Goal: Use online tool/utility: Use online tool/utility

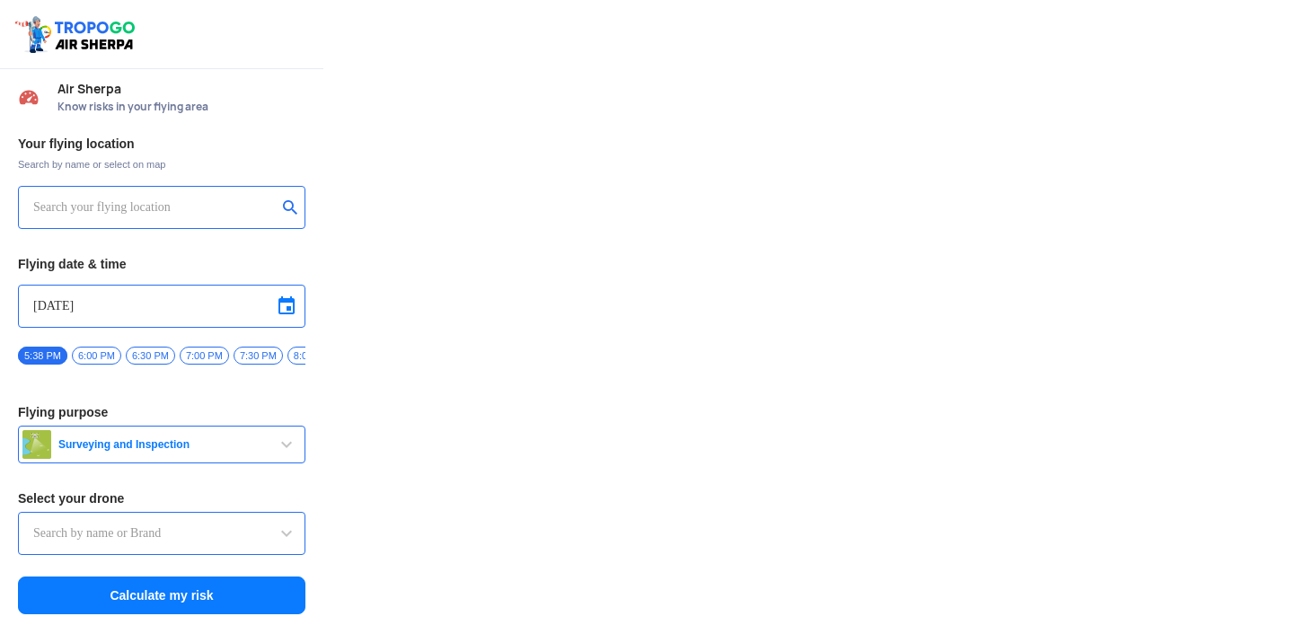
type input "Aquila X2"
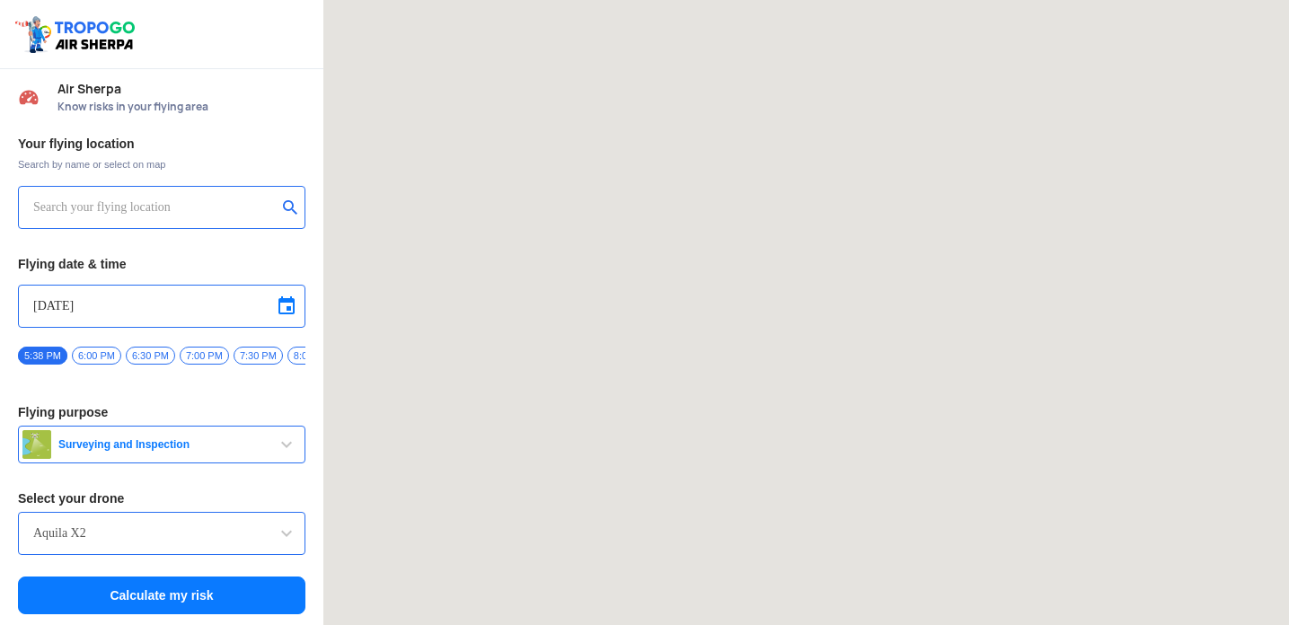
click at [121, 198] on input "text" at bounding box center [154, 208] width 243 height 22
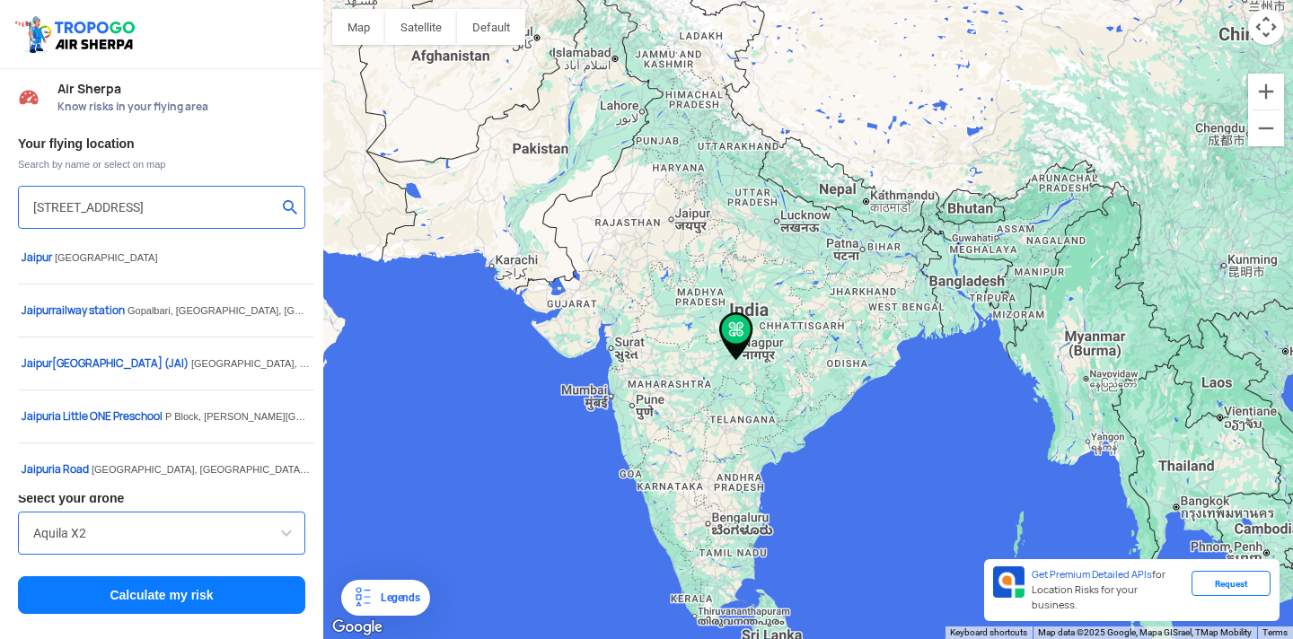
click at [84, 203] on input "[STREET_ADDRESS]" at bounding box center [154, 208] width 243 height 22
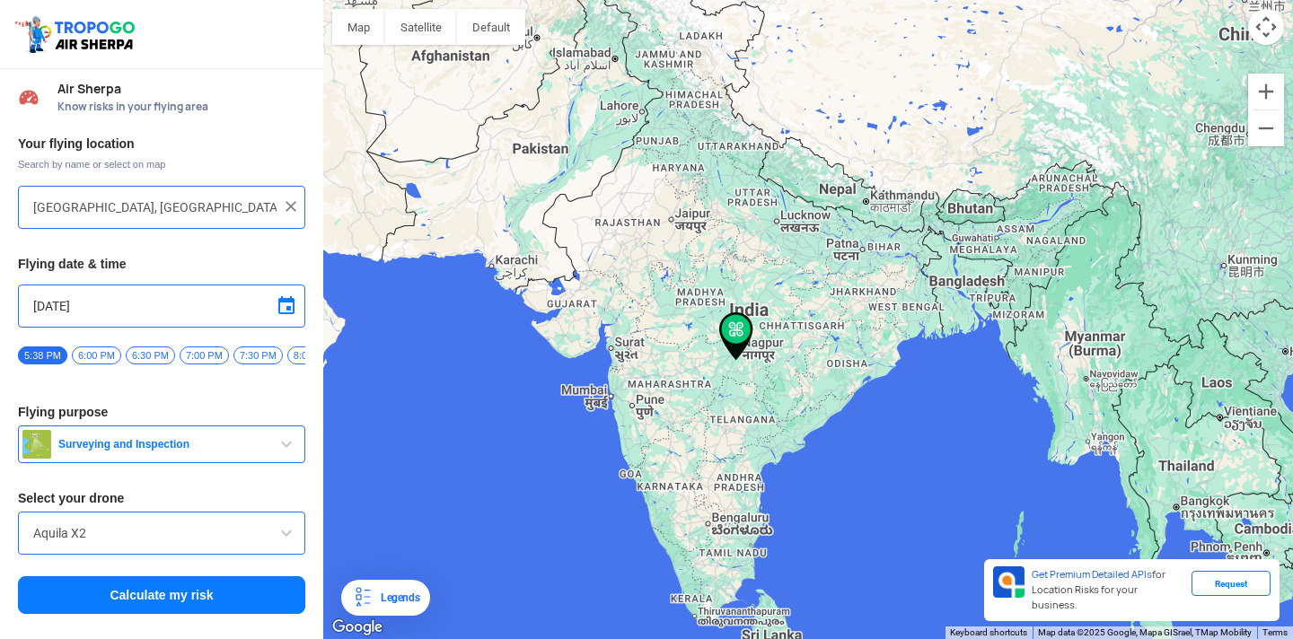
type input "[STREET_ADDRESS]"
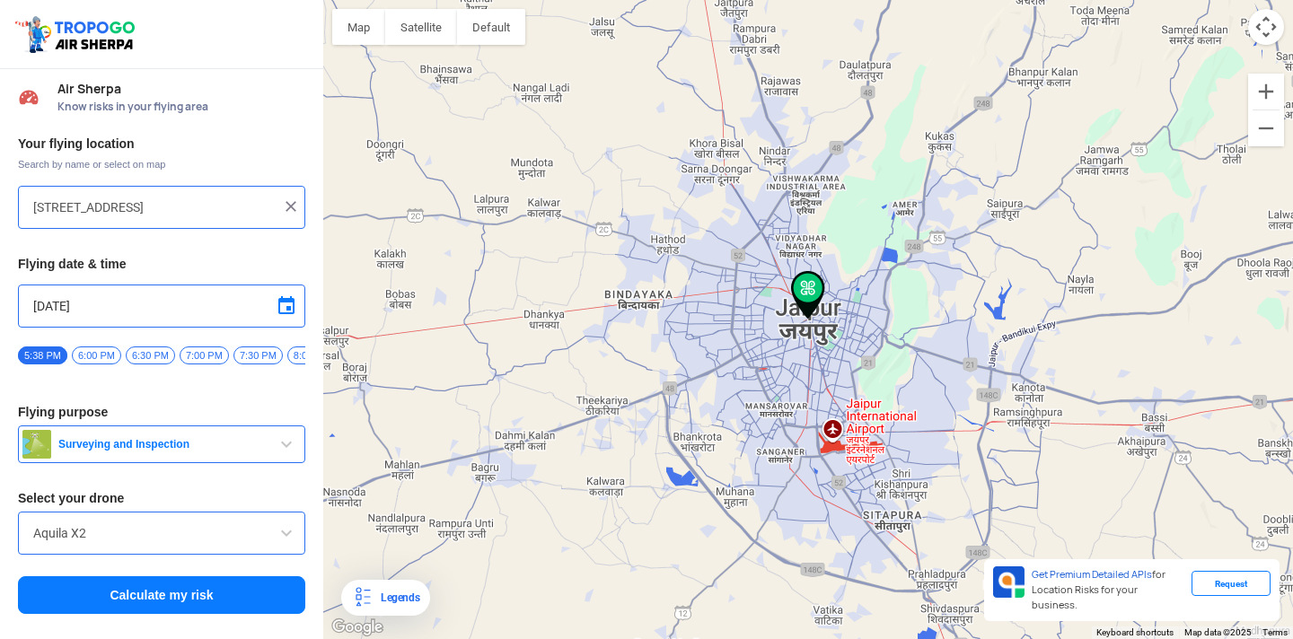
click at [146, 535] on input "Aquila X2" at bounding box center [161, 534] width 257 height 22
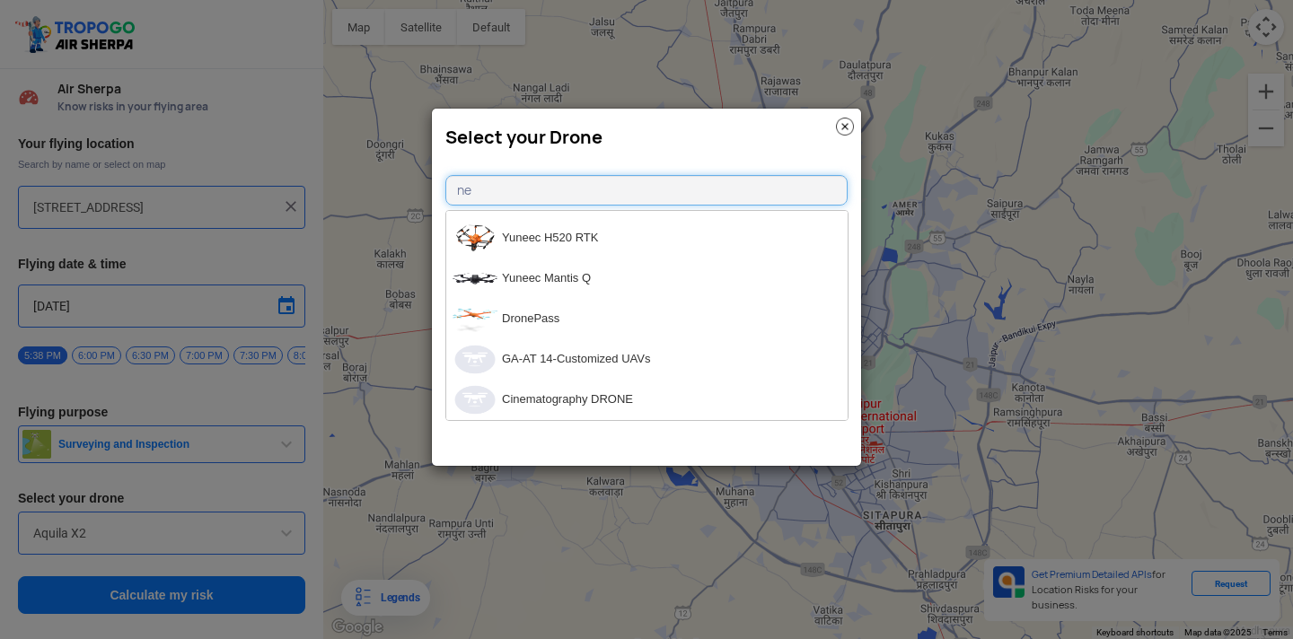
scroll to position [3105, 0]
type input "neo"
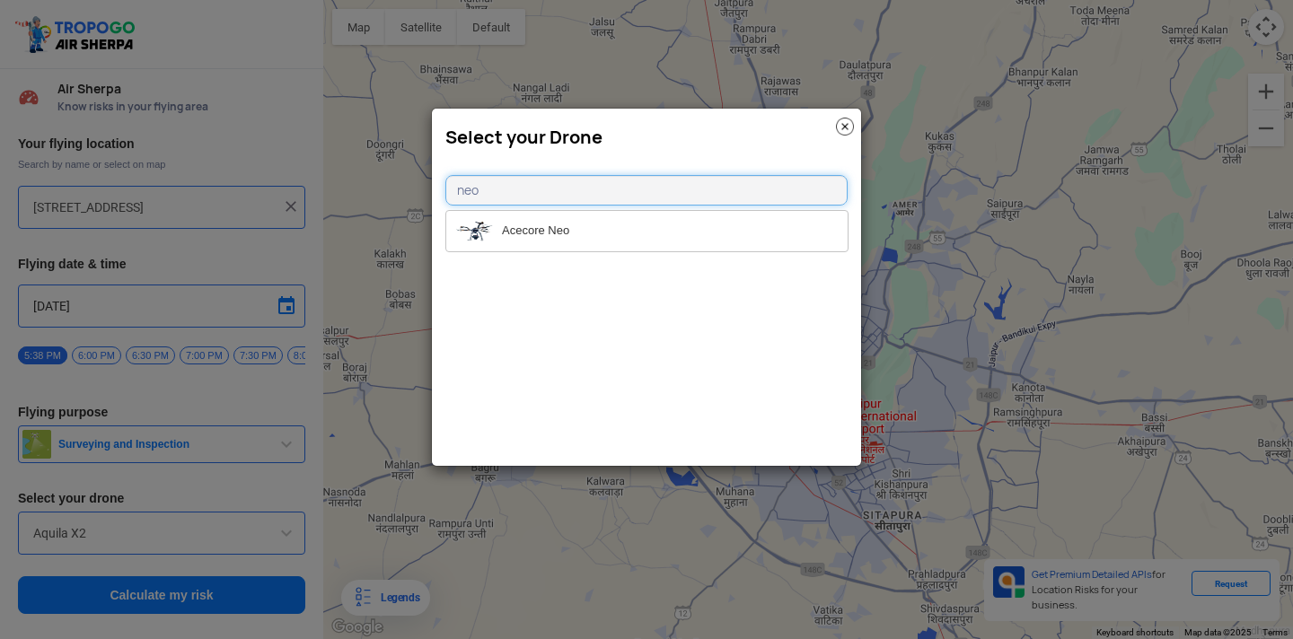
drag, startPoint x: 513, startPoint y: 190, endPoint x: 409, endPoint y: 191, distance: 104.2
click at [409, 191] on modal-container "Select your Drone neo Acecore Neo" at bounding box center [646, 319] width 1293 height 639
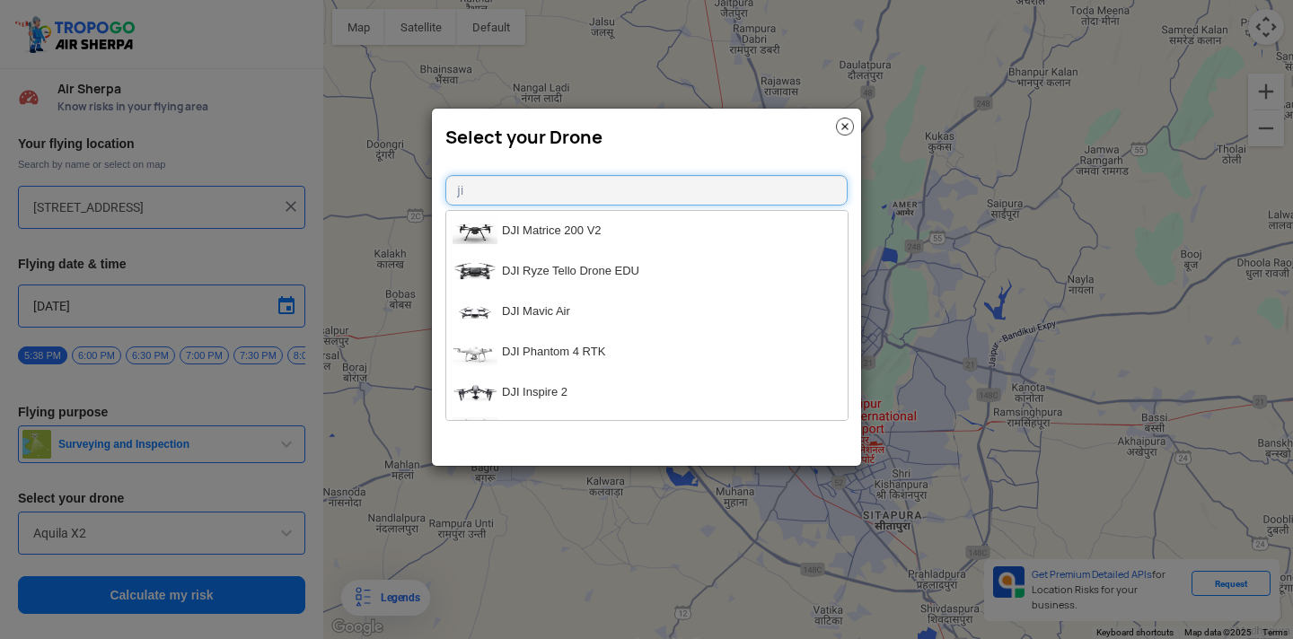
type input "j"
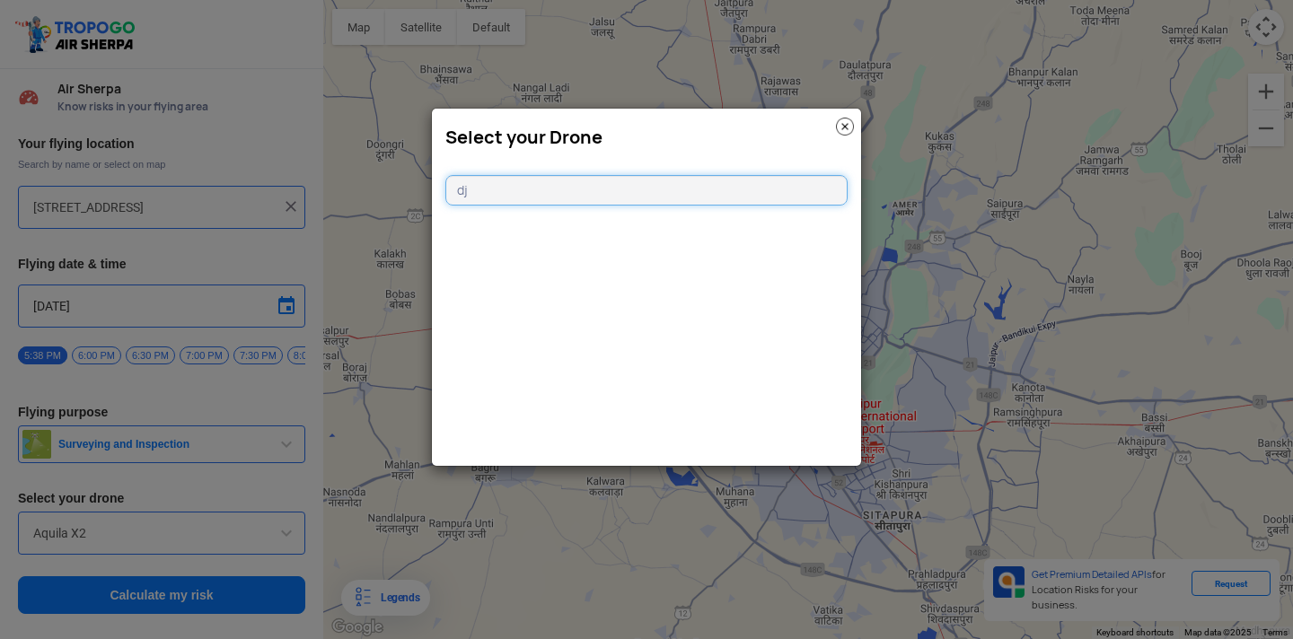
type input "dji"
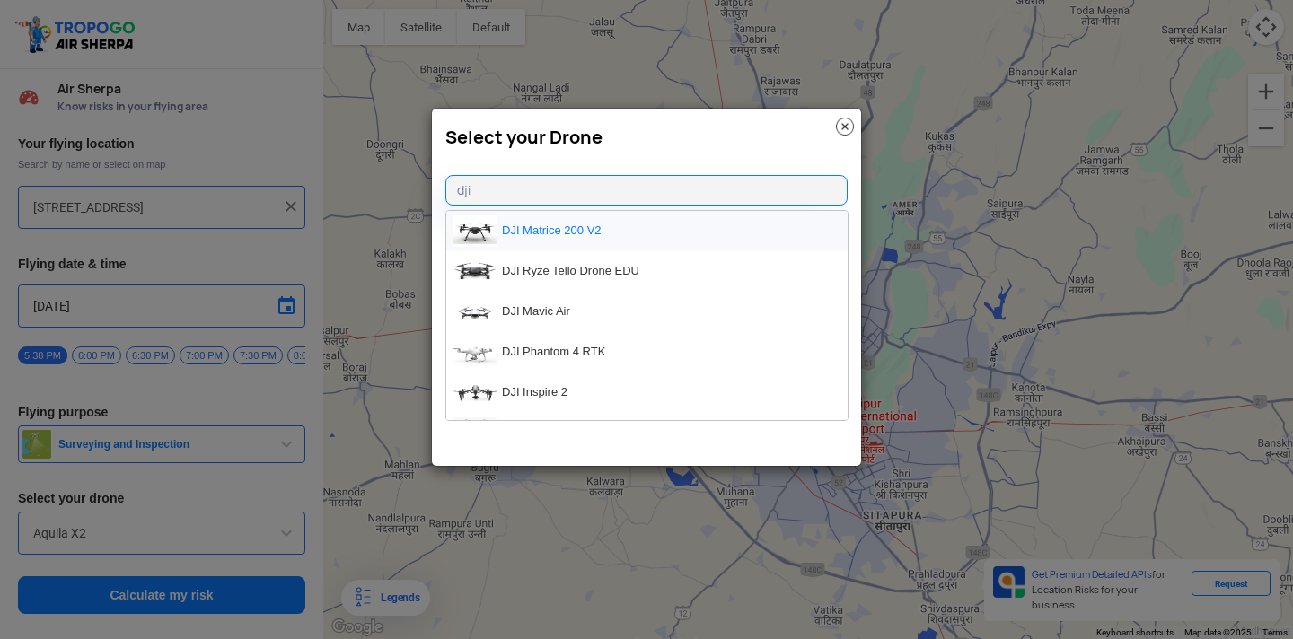
click at [534, 242] on li "DJI Matrice 200 V2" at bounding box center [646, 231] width 401 height 40
type input "DJI Matrice 200 V2"
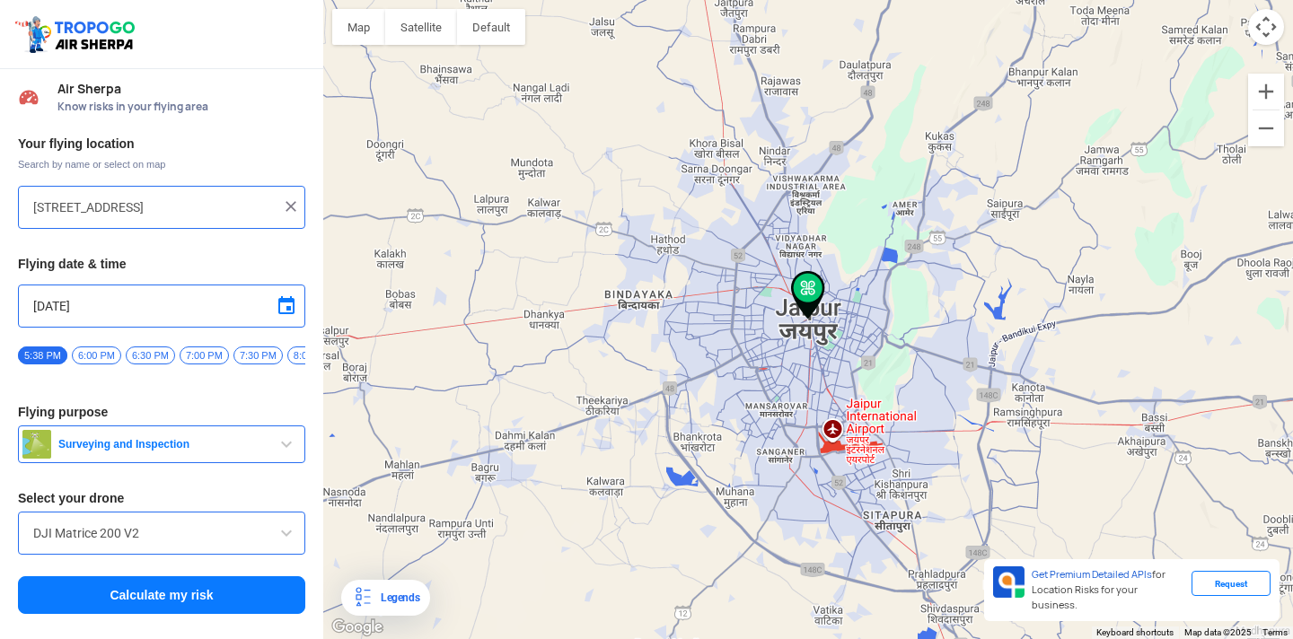
click at [211, 446] on span "Surveying and Inspection" at bounding box center [163, 444] width 225 height 14
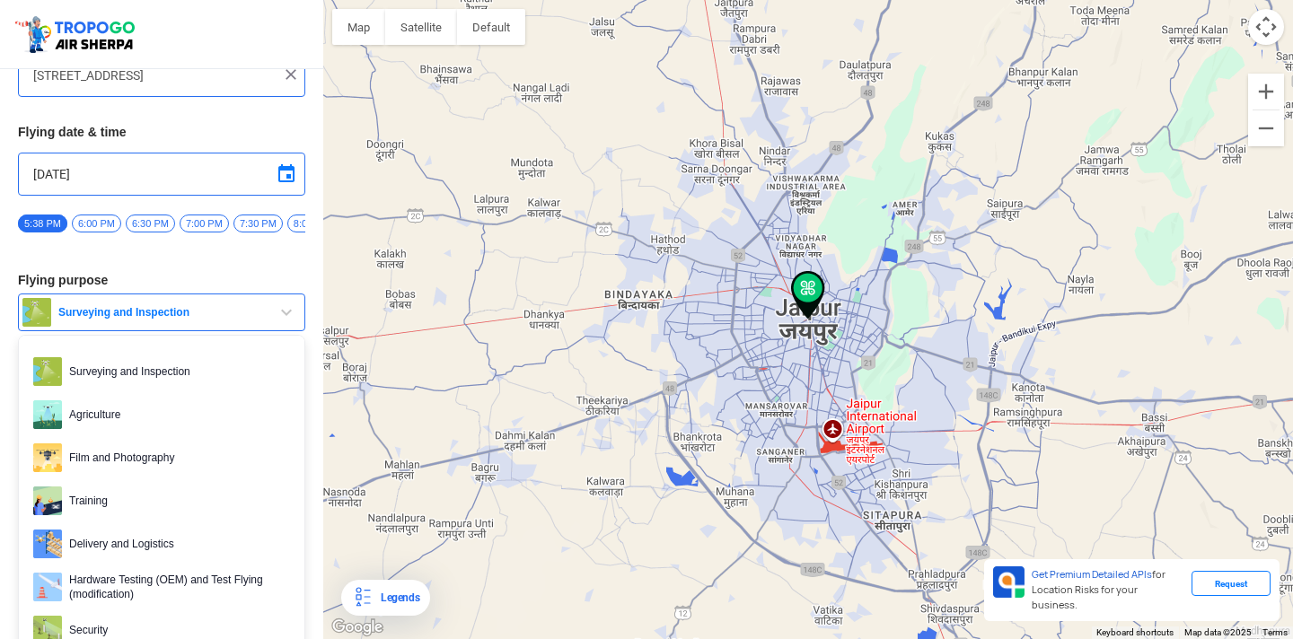
scroll to position [149, 0]
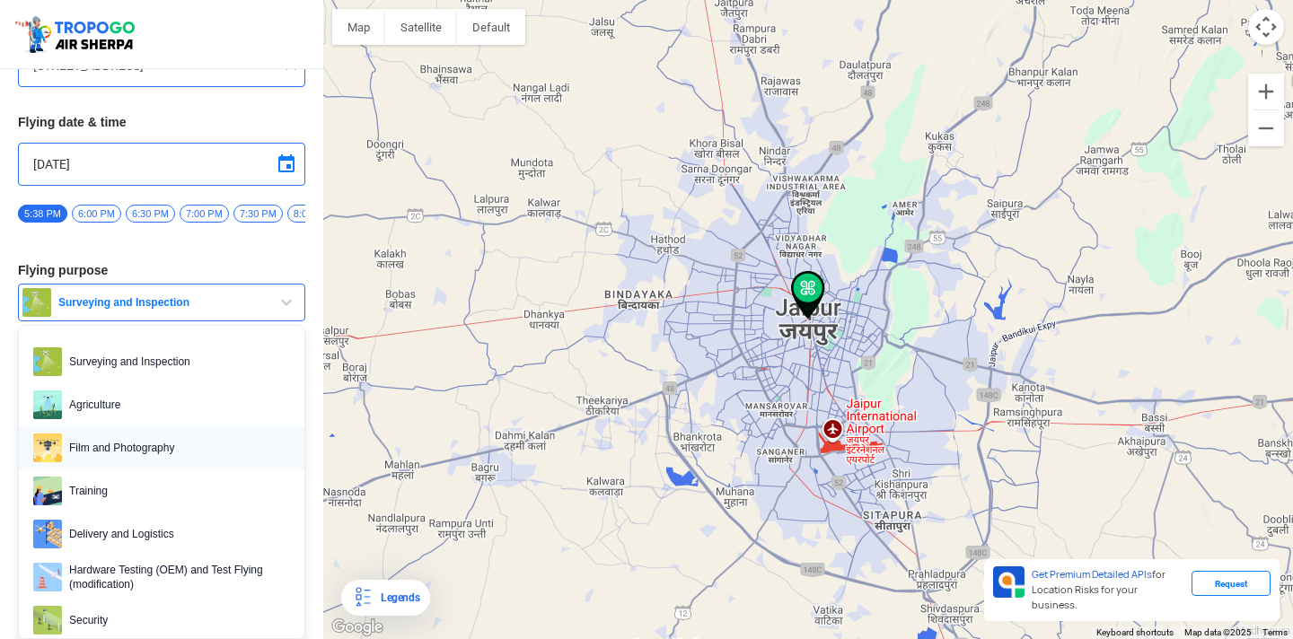
click at [142, 445] on span "Film and Photography" at bounding box center [176, 448] width 228 height 29
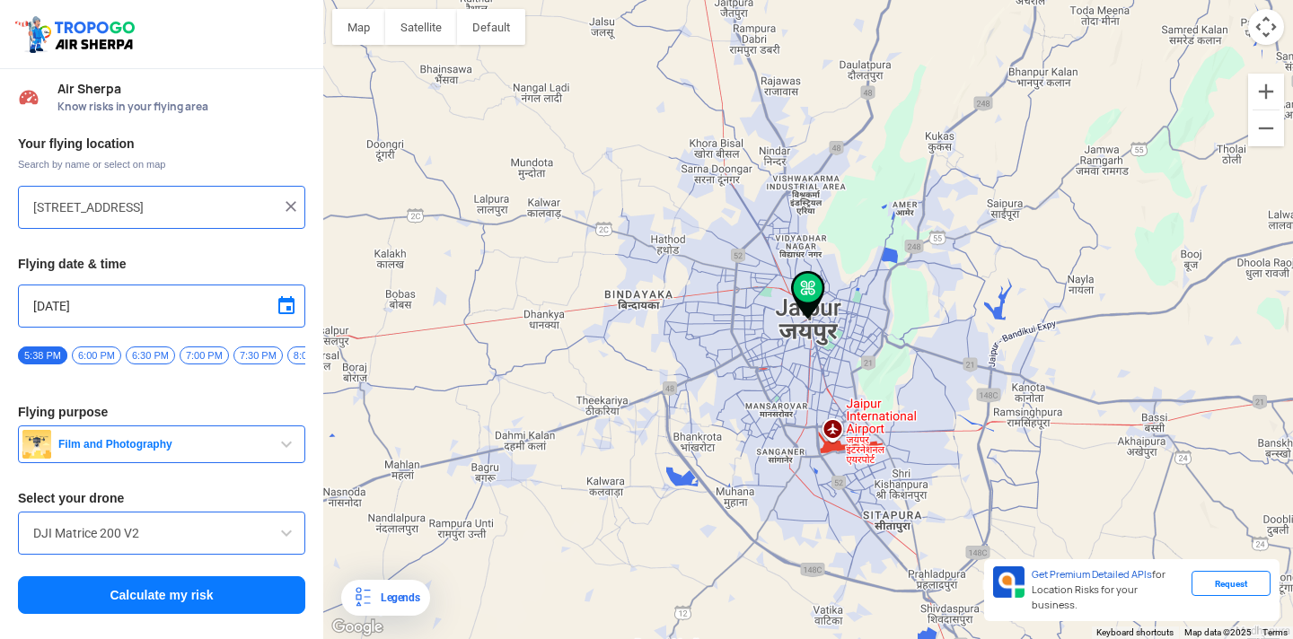
click at [146, 607] on button "Calculate my risk" at bounding box center [161, 596] width 287 height 38
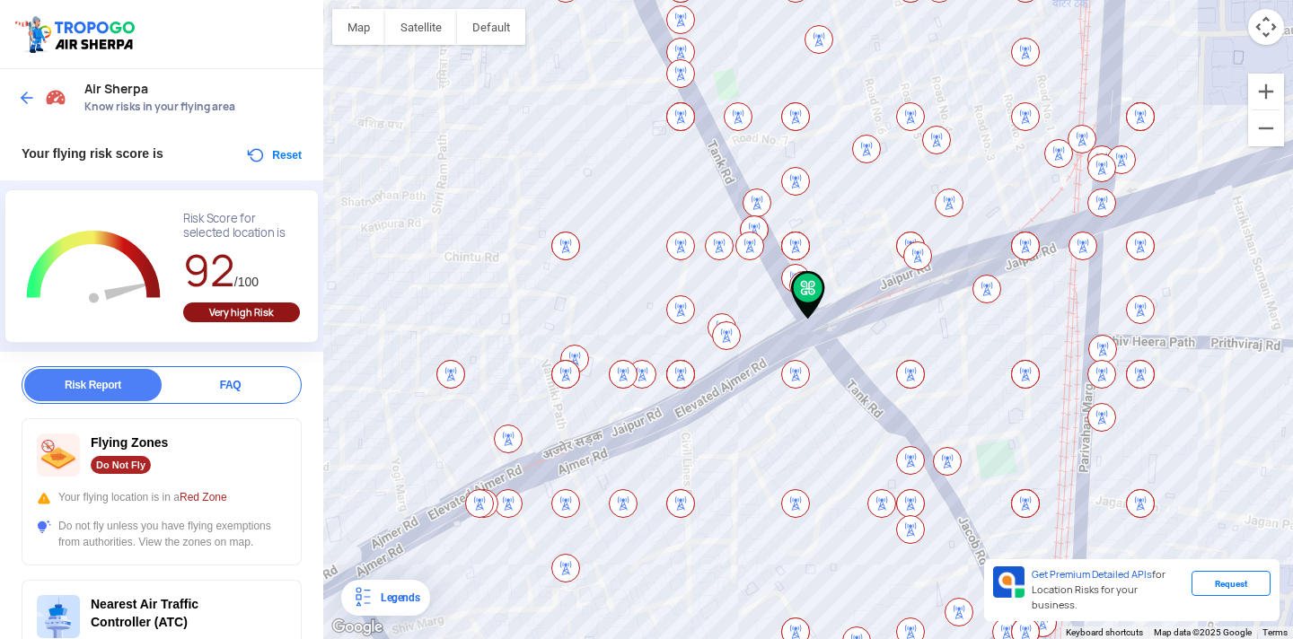
click at [13, 88] on div "Air Sherpa Know risks in your flying area" at bounding box center [161, 97] width 323 height 57
click at [28, 92] on img at bounding box center [27, 98] width 18 height 18
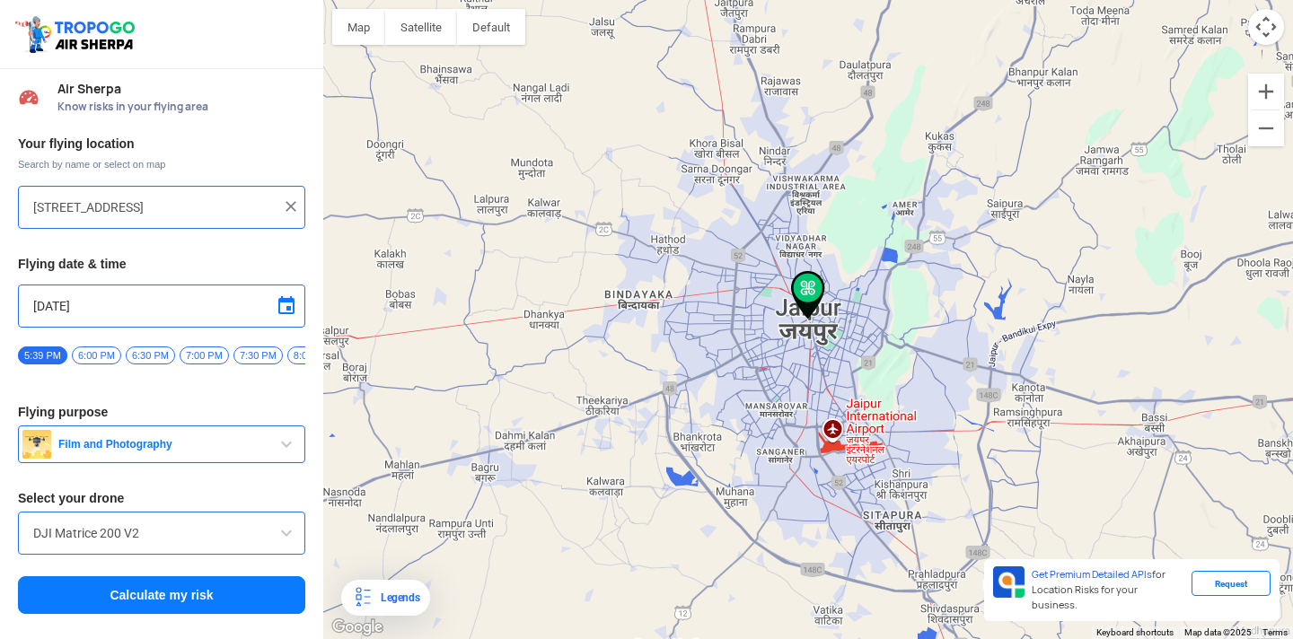
click at [134, 211] on input "[STREET_ADDRESS]" at bounding box center [154, 208] width 243 height 22
type input "[GEOGRAPHIC_DATA], [GEOGRAPHIC_DATA], [GEOGRAPHIC_DATA]"
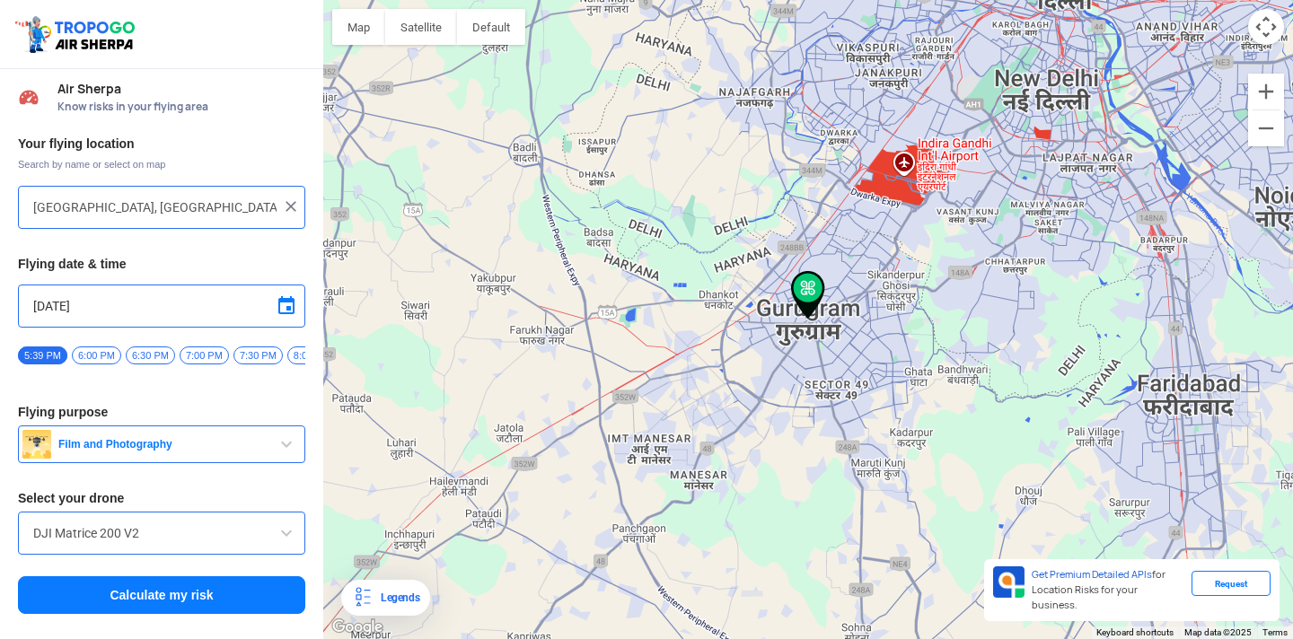
click at [175, 599] on button "Calculate my risk" at bounding box center [161, 596] width 287 height 38
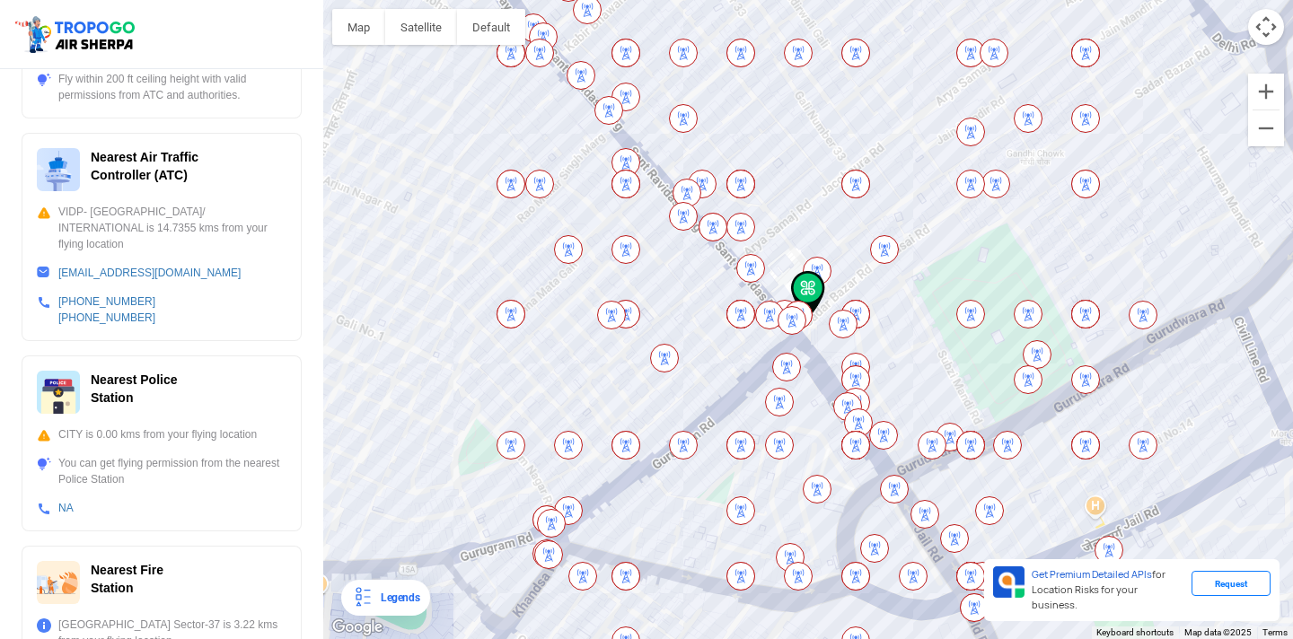
scroll to position [428, 0]
